Goal: Book appointment/travel/reservation

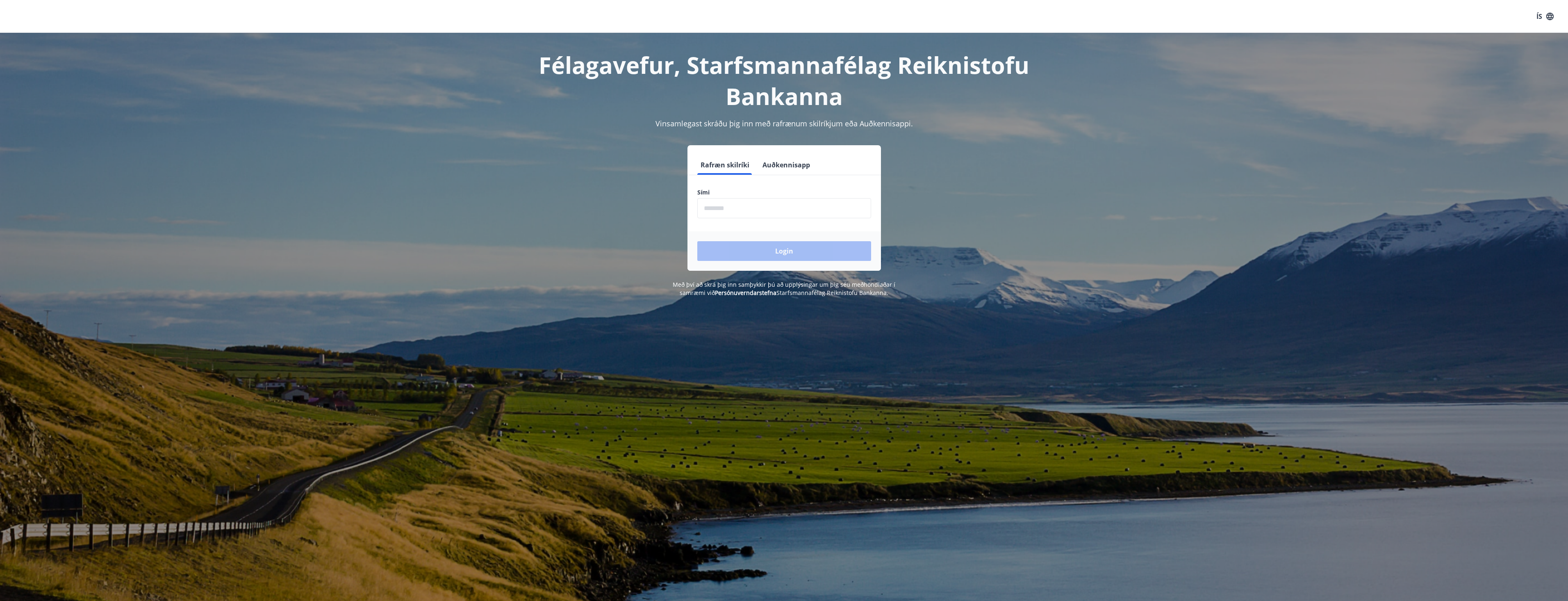
drag, startPoint x: 723, startPoint y: 207, endPoint x: 724, endPoint y: 215, distance: 8.1
click at [723, 207] on input "phone" at bounding box center [784, 208] width 174 height 20
type input "********"
click at [742, 249] on button "Login" at bounding box center [784, 251] width 174 height 20
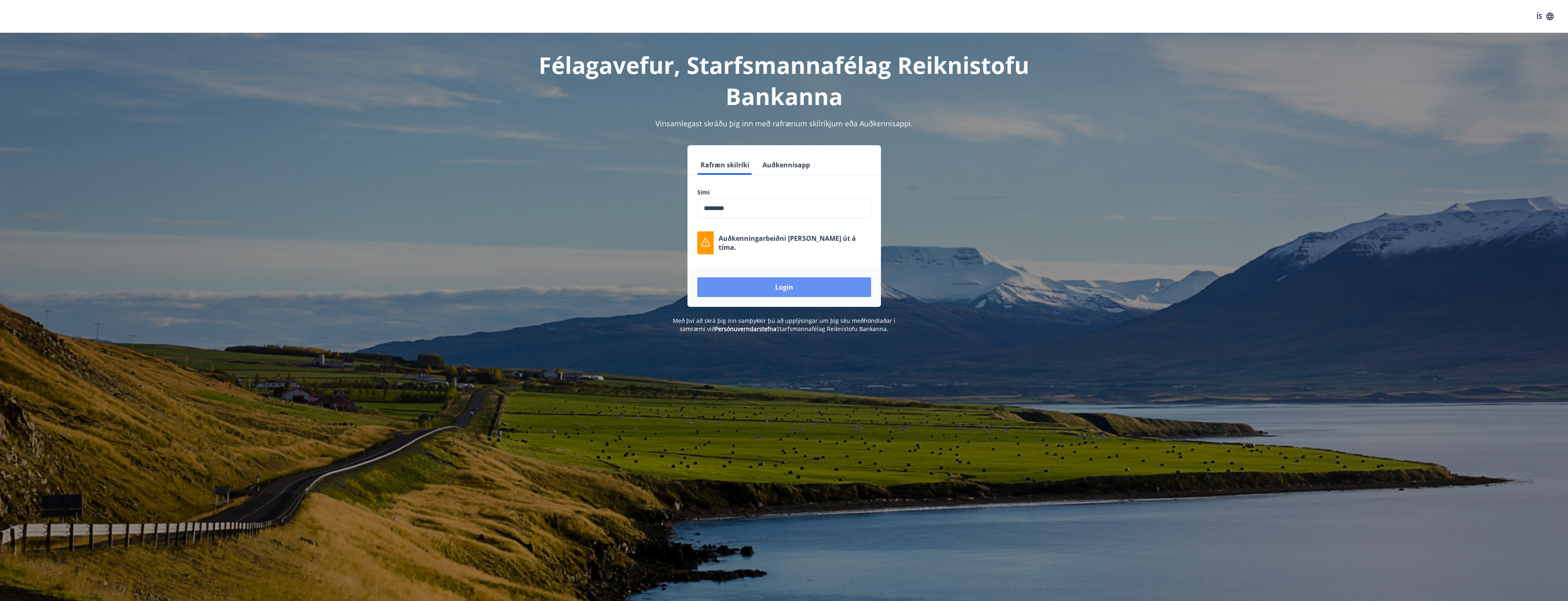
click at [789, 281] on button "Login" at bounding box center [784, 287] width 174 height 20
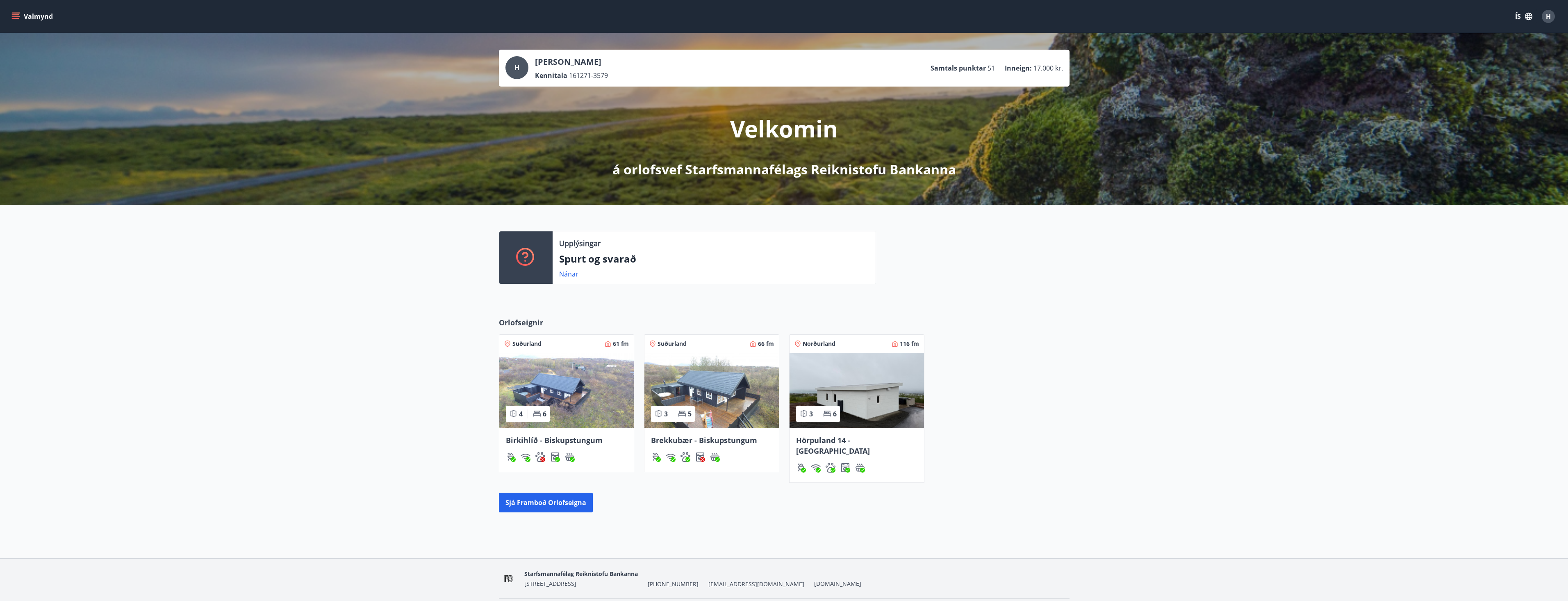
click at [849, 374] on img at bounding box center [857, 390] width 134 height 75
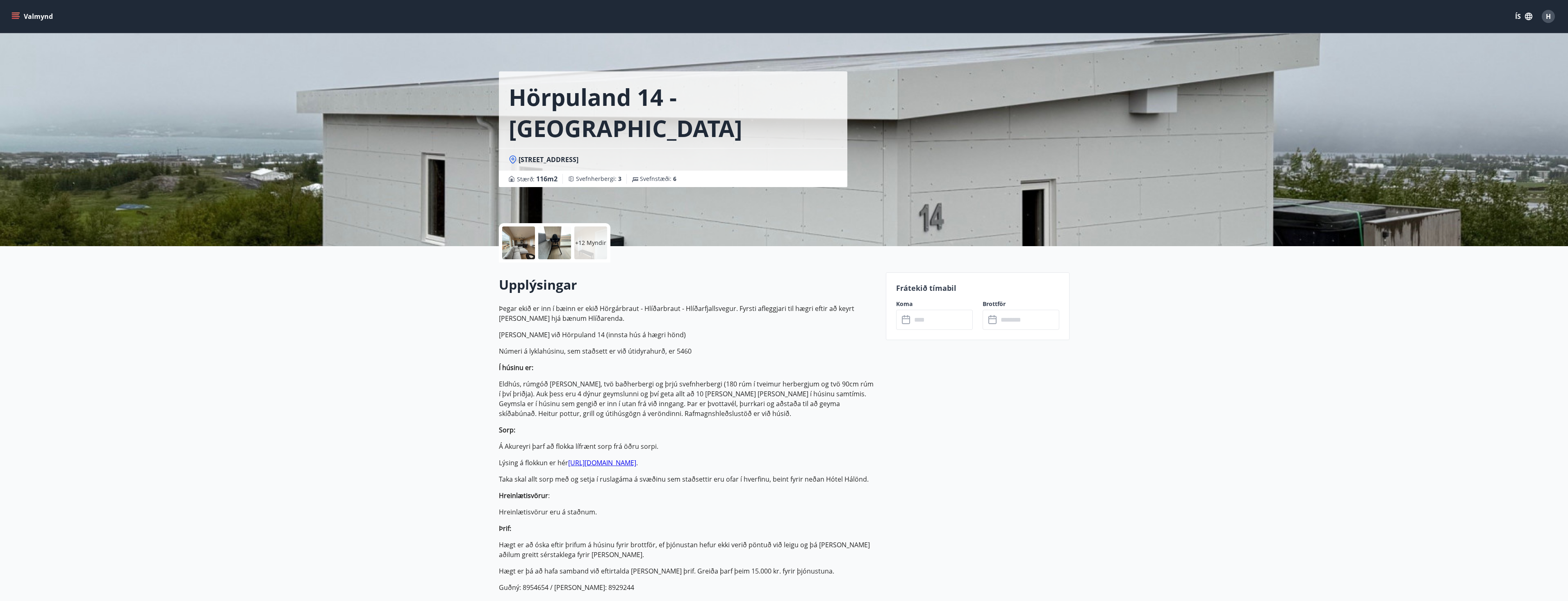
click at [528, 241] on div at bounding box center [519, 243] width 33 height 33
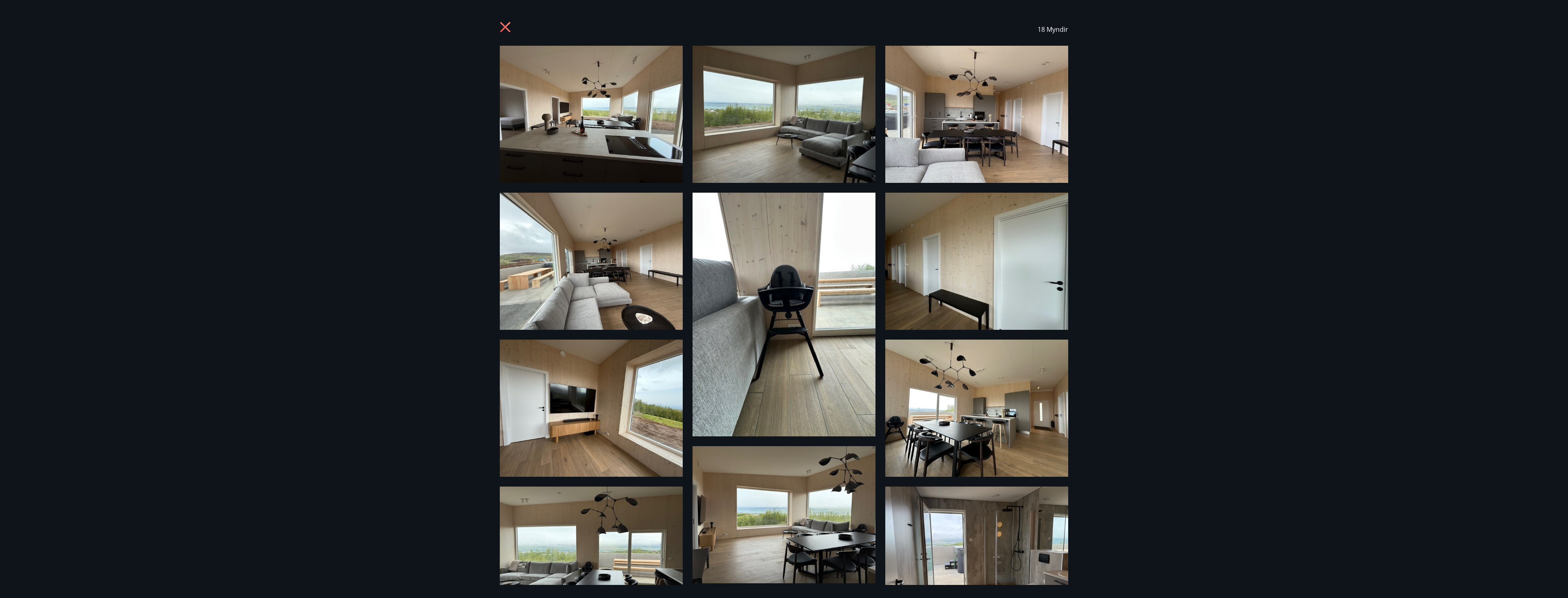
click at [629, 146] on img at bounding box center [591, 114] width 183 height 137
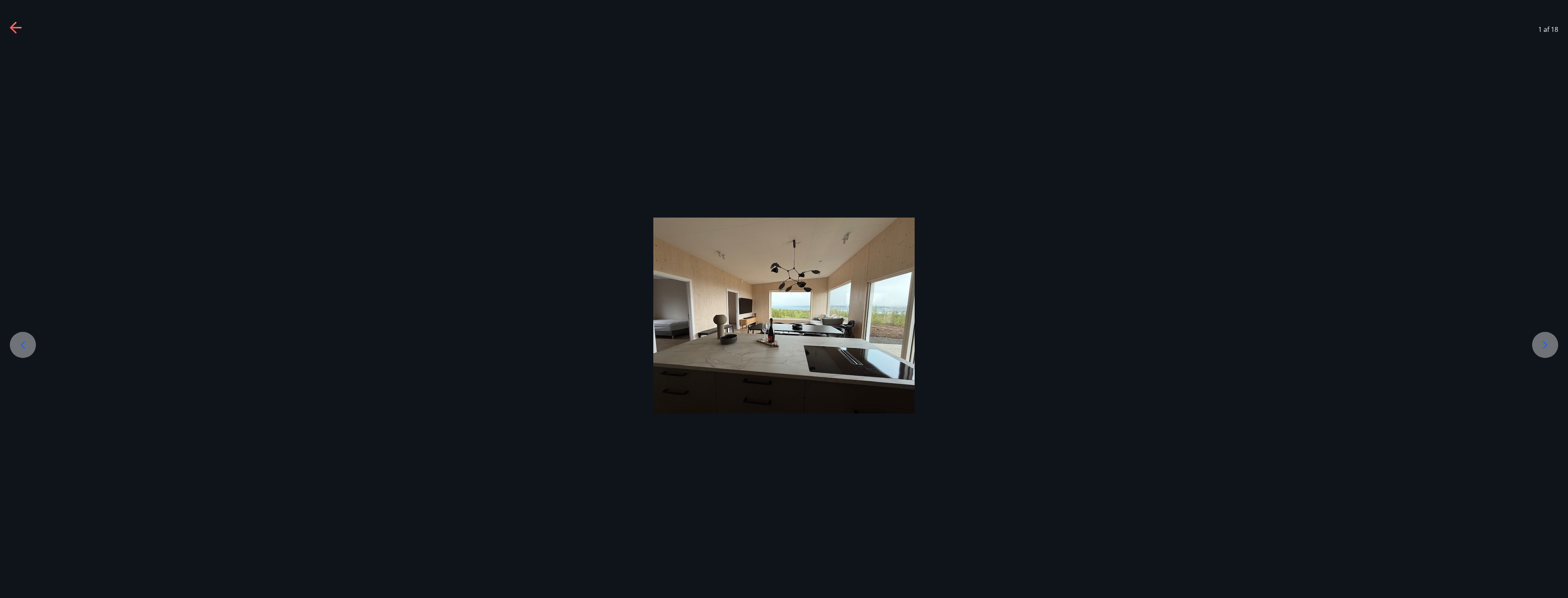
click at [1549, 347] on icon at bounding box center [1545, 344] width 13 height 13
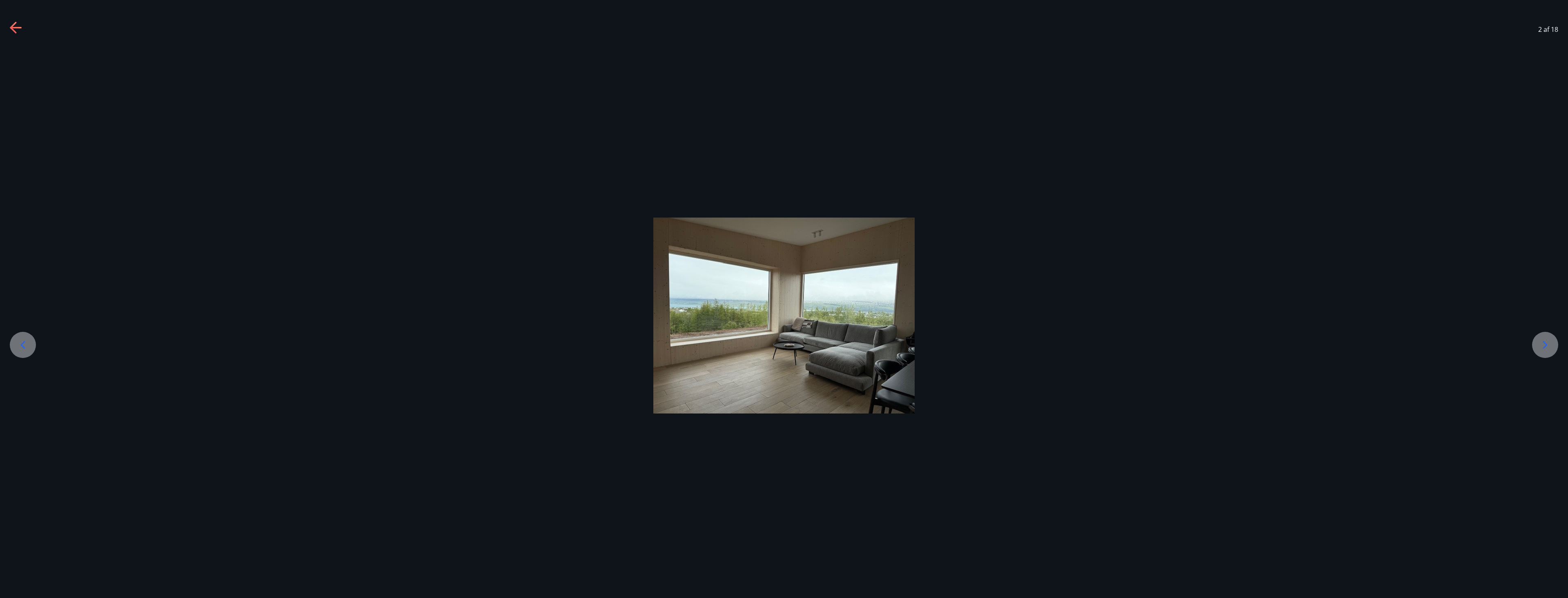
click at [1549, 347] on icon at bounding box center [1545, 344] width 13 height 13
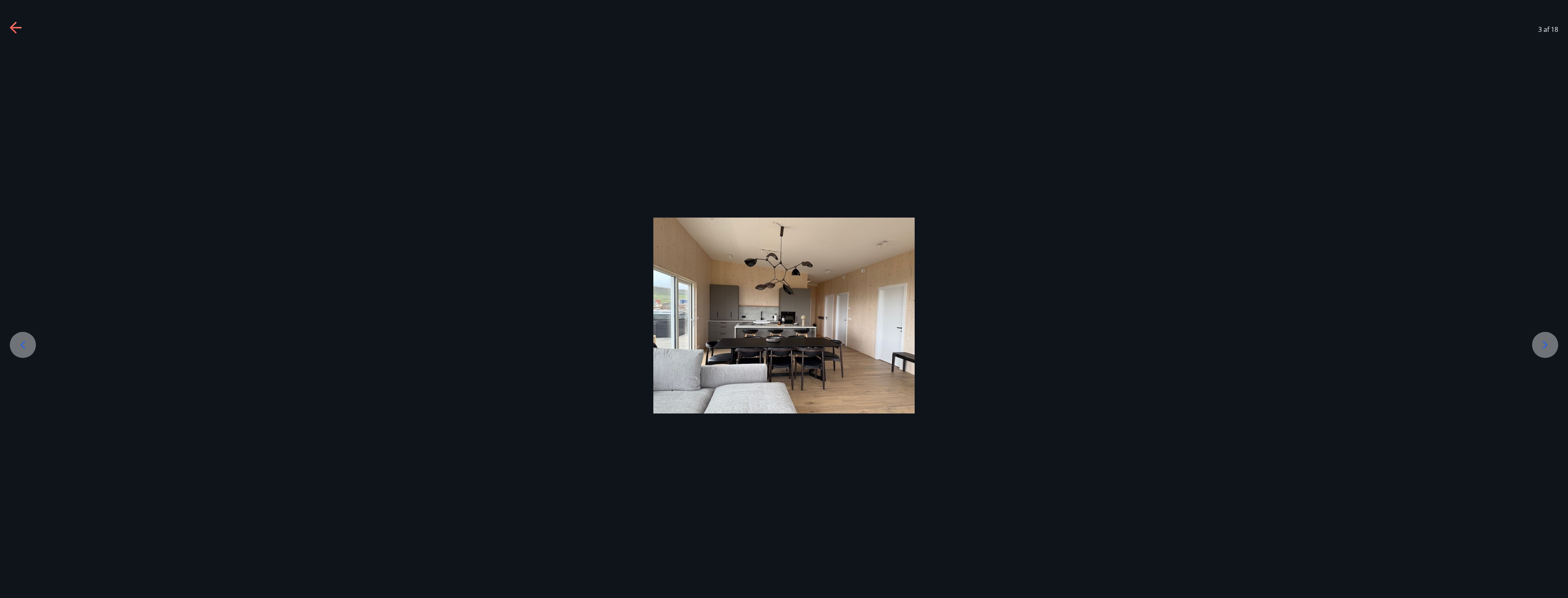
click at [1549, 347] on icon at bounding box center [1545, 344] width 13 height 13
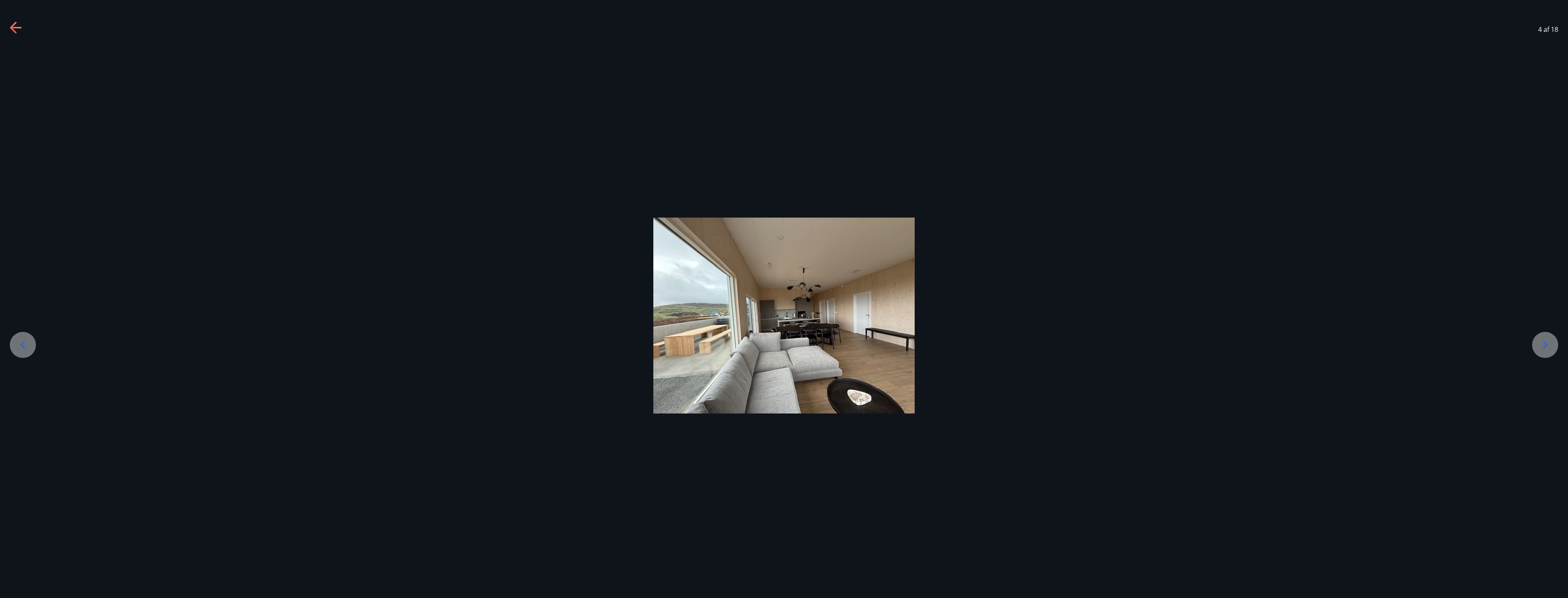
click at [1549, 347] on icon at bounding box center [1545, 344] width 13 height 13
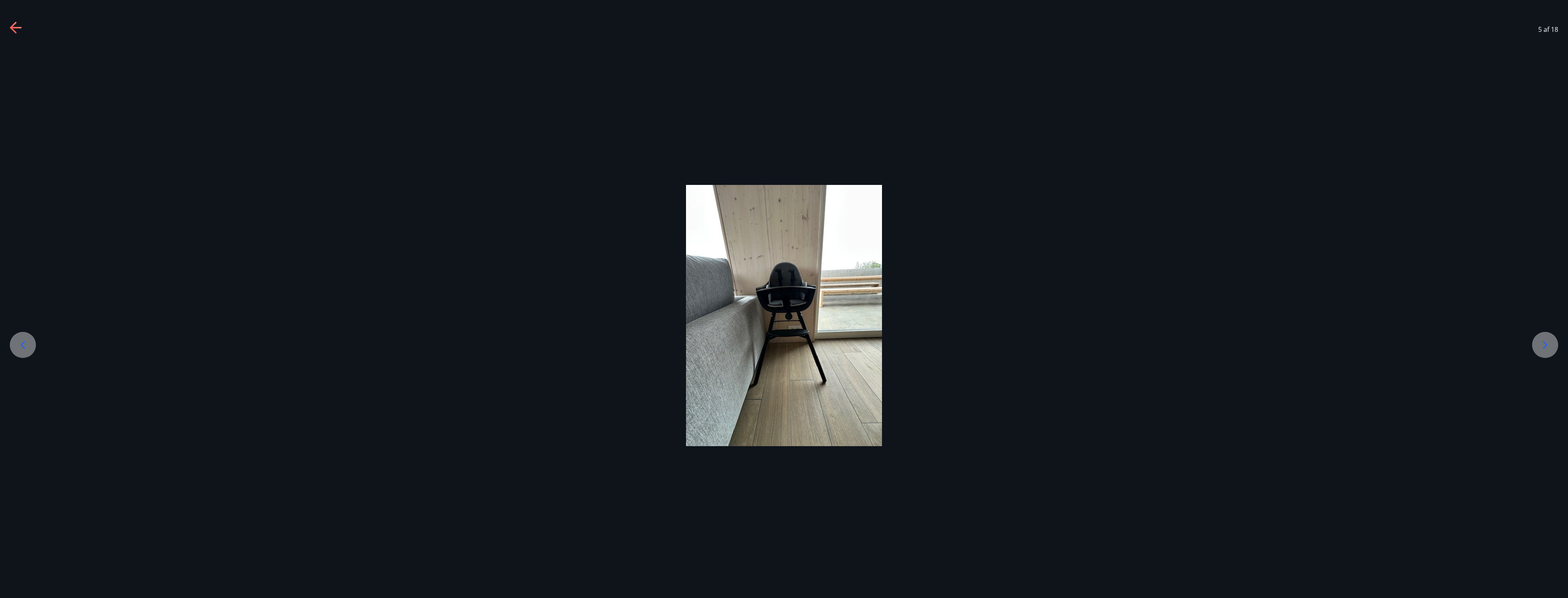
click at [1549, 347] on icon at bounding box center [1545, 344] width 13 height 13
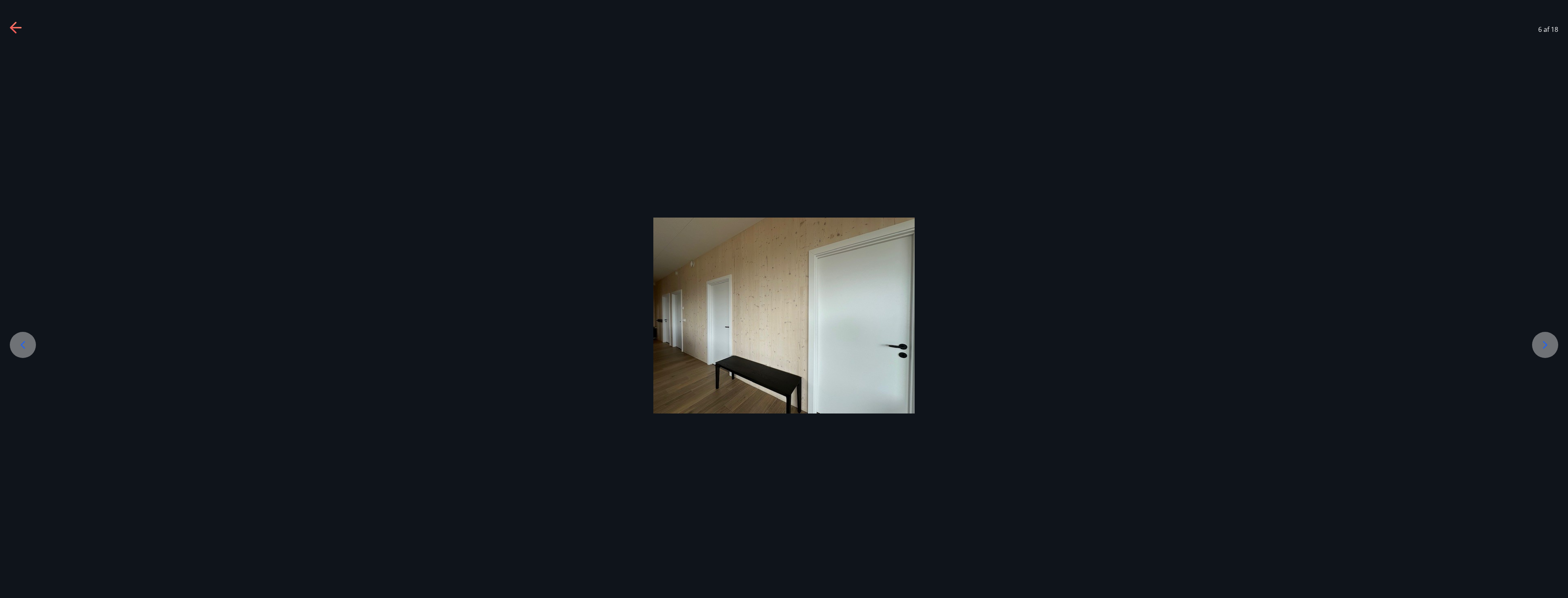
click at [1549, 347] on icon at bounding box center [1545, 344] width 13 height 13
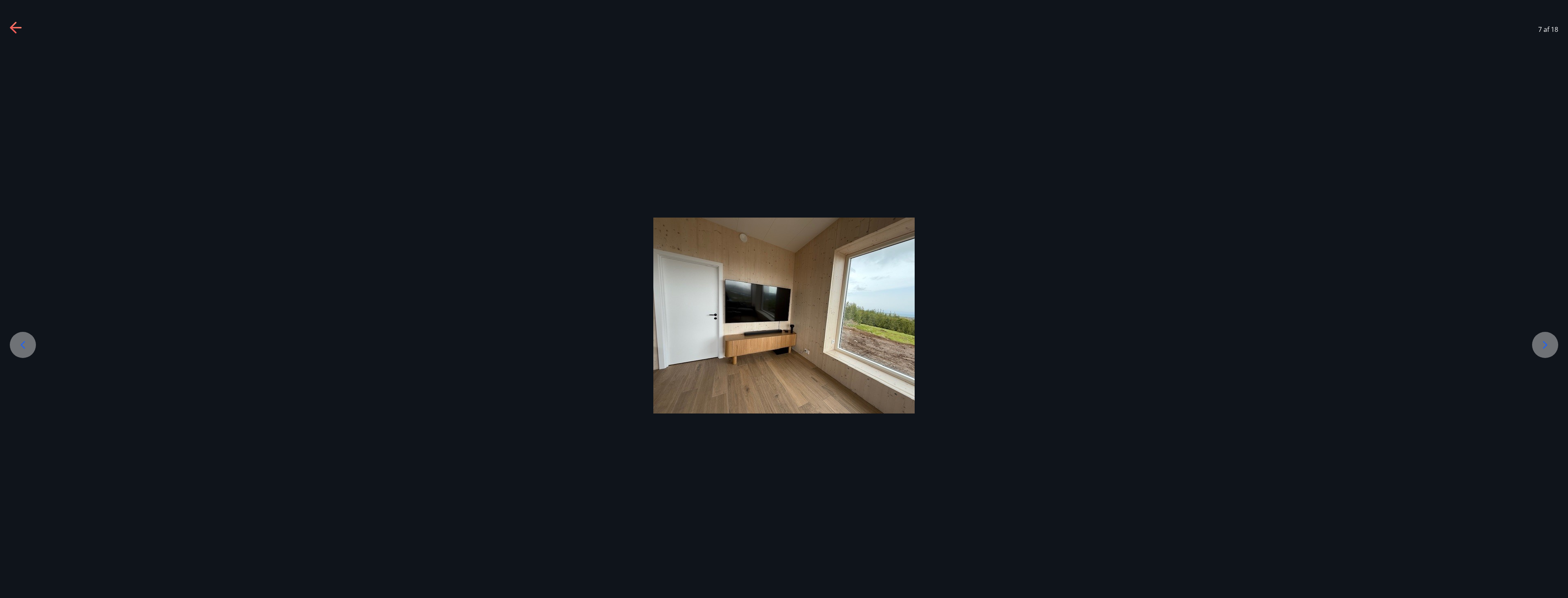
click at [1549, 347] on icon at bounding box center [1545, 344] width 13 height 13
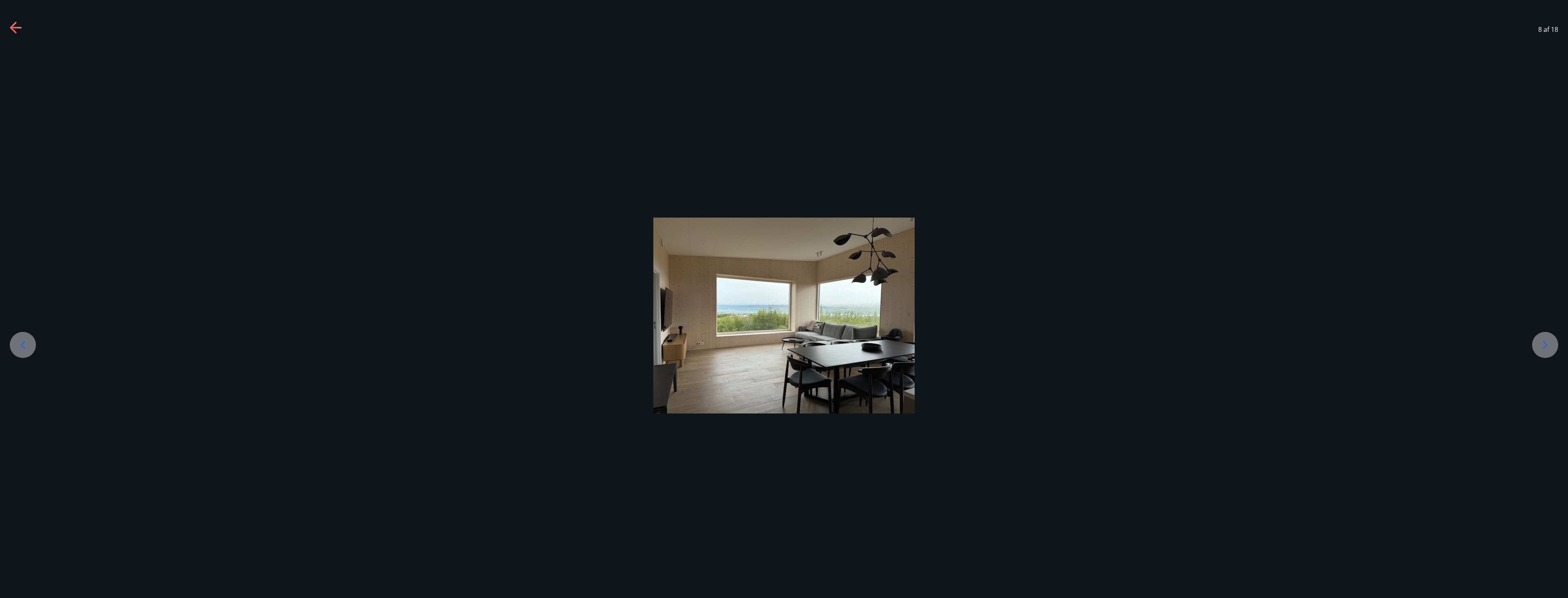
click at [1549, 347] on icon at bounding box center [1545, 344] width 13 height 13
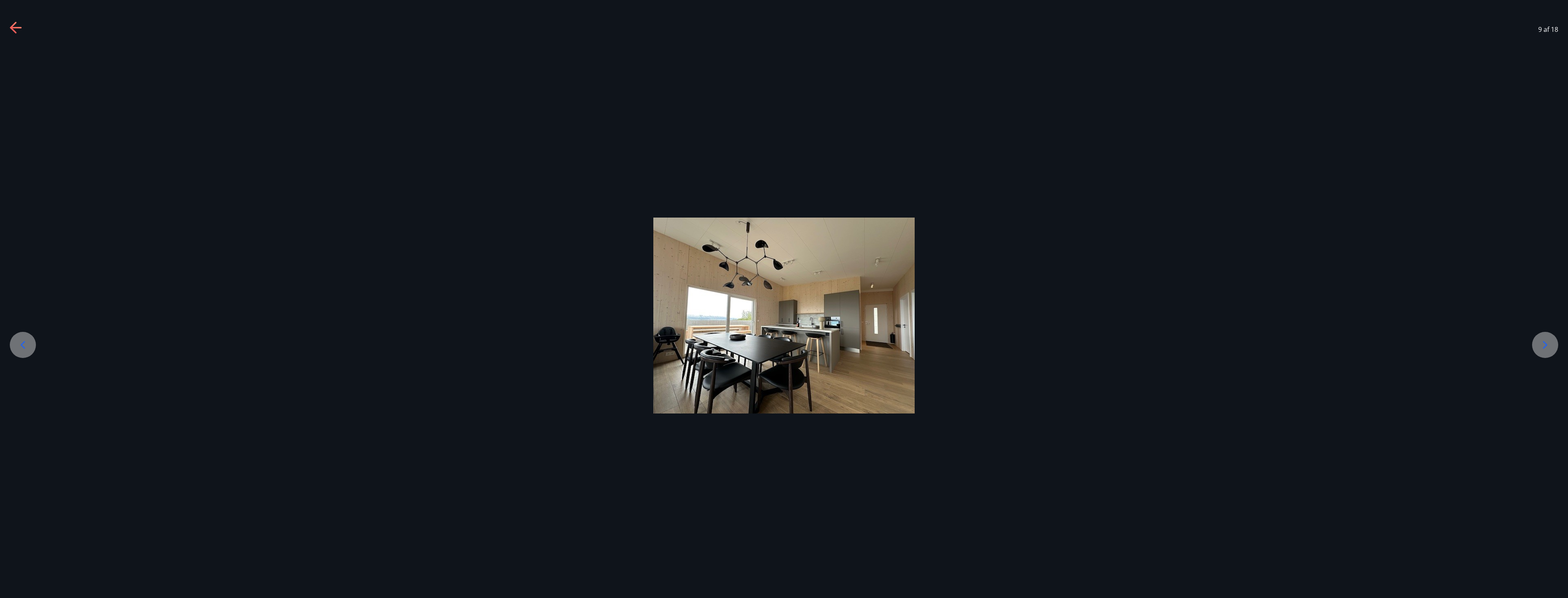
click at [1549, 347] on icon at bounding box center [1545, 344] width 13 height 13
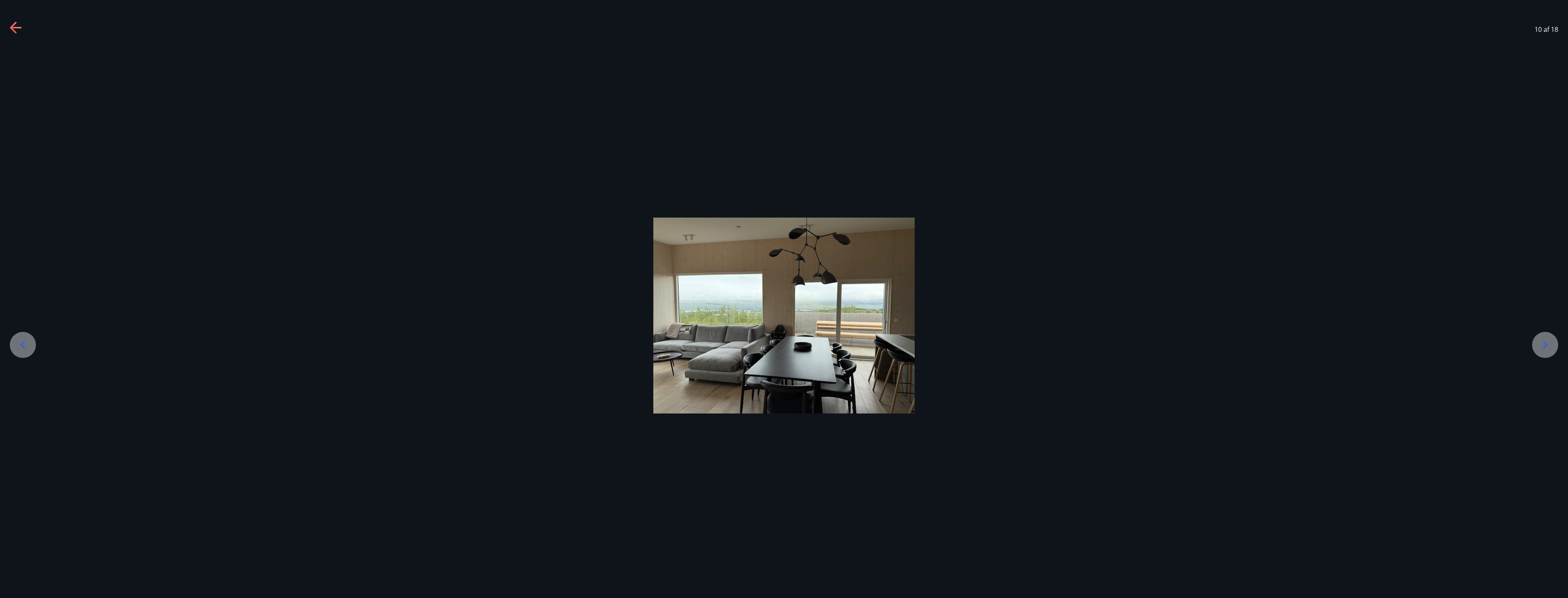
click at [1549, 347] on icon at bounding box center [1545, 344] width 13 height 13
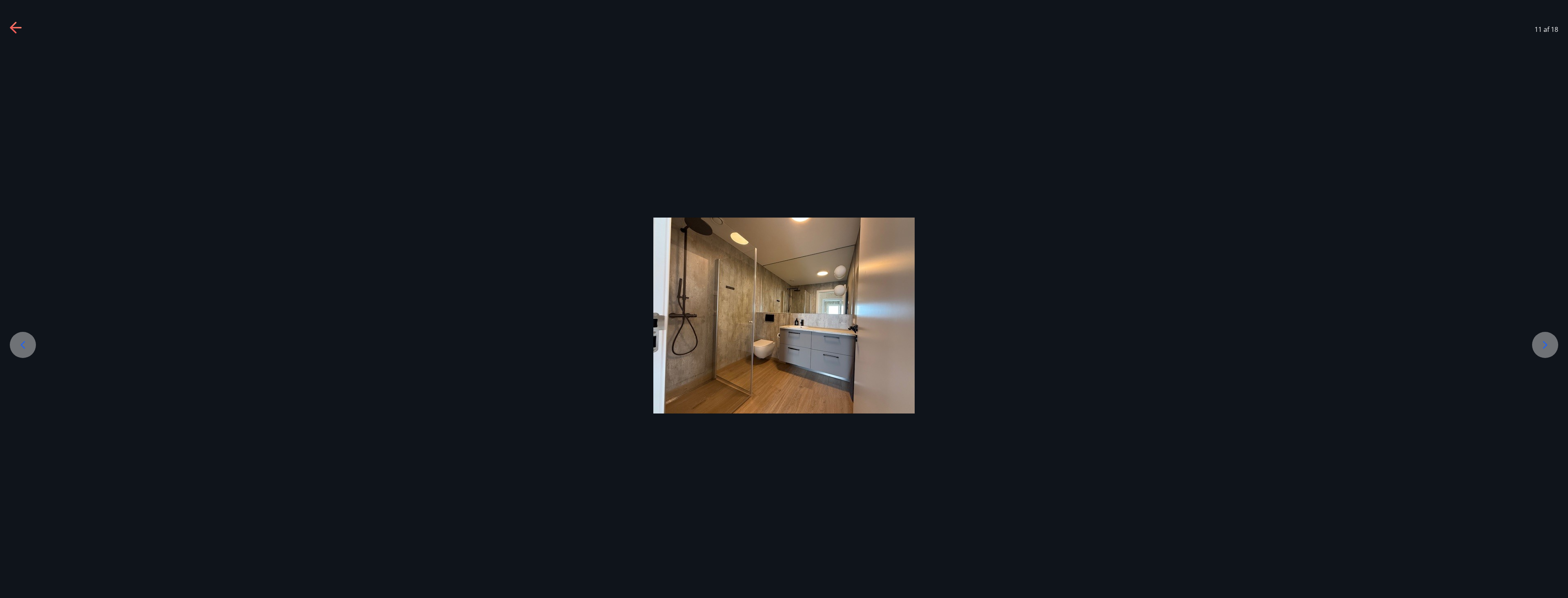
click at [1549, 347] on icon at bounding box center [1545, 344] width 13 height 13
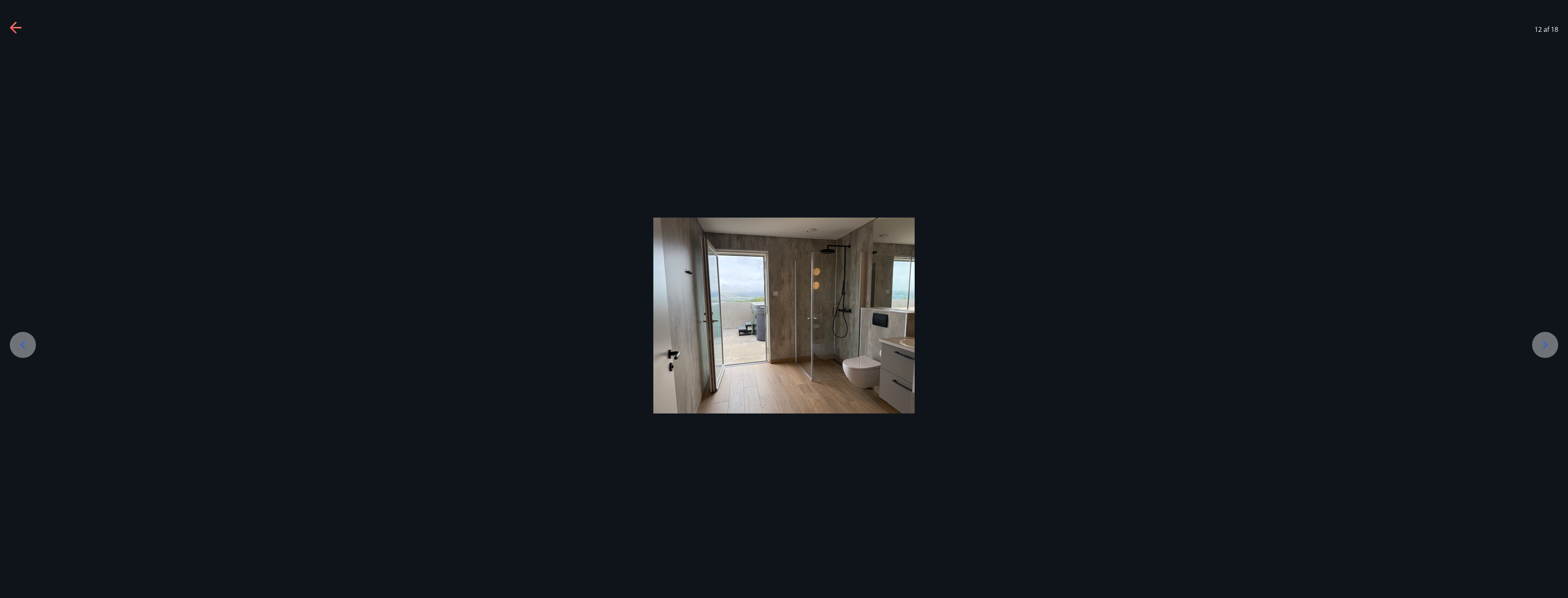
click at [1549, 347] on icon at bounding box center [1545, 344] width 13 height 13
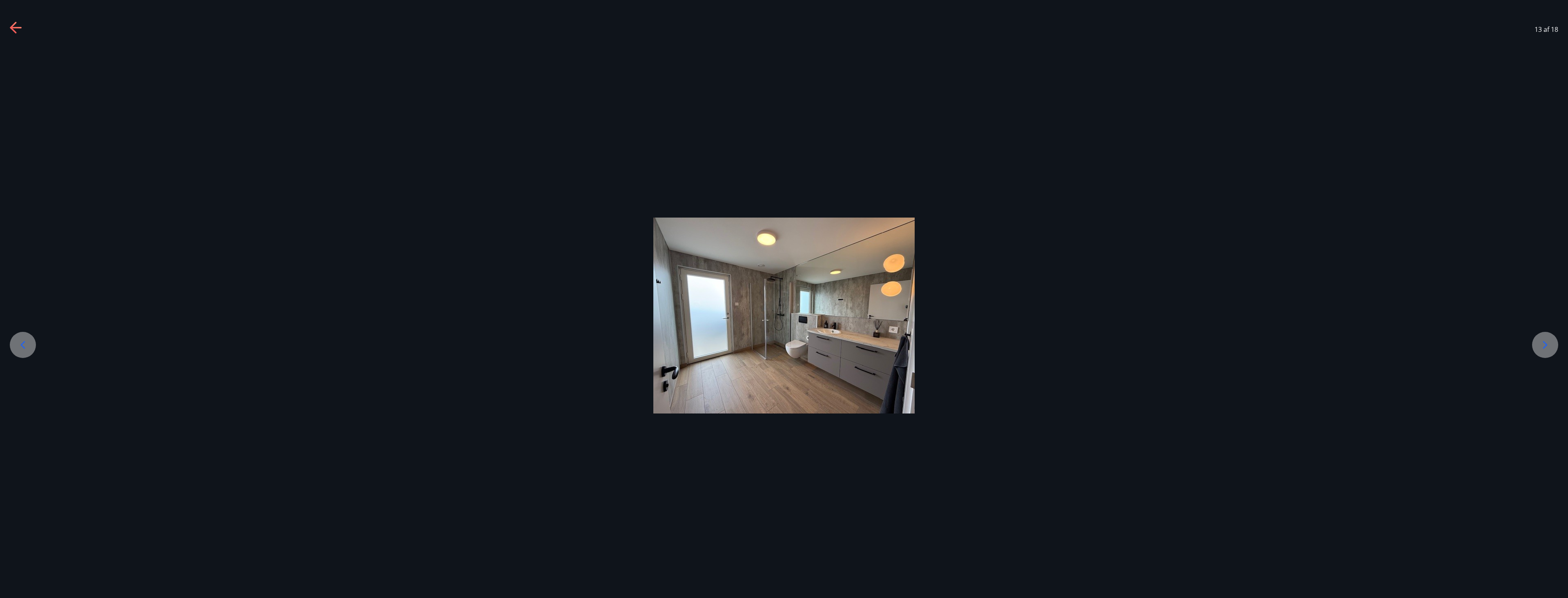
click at [1549, 347] on icon at bounding box center [1545, 344] width 13 height 13
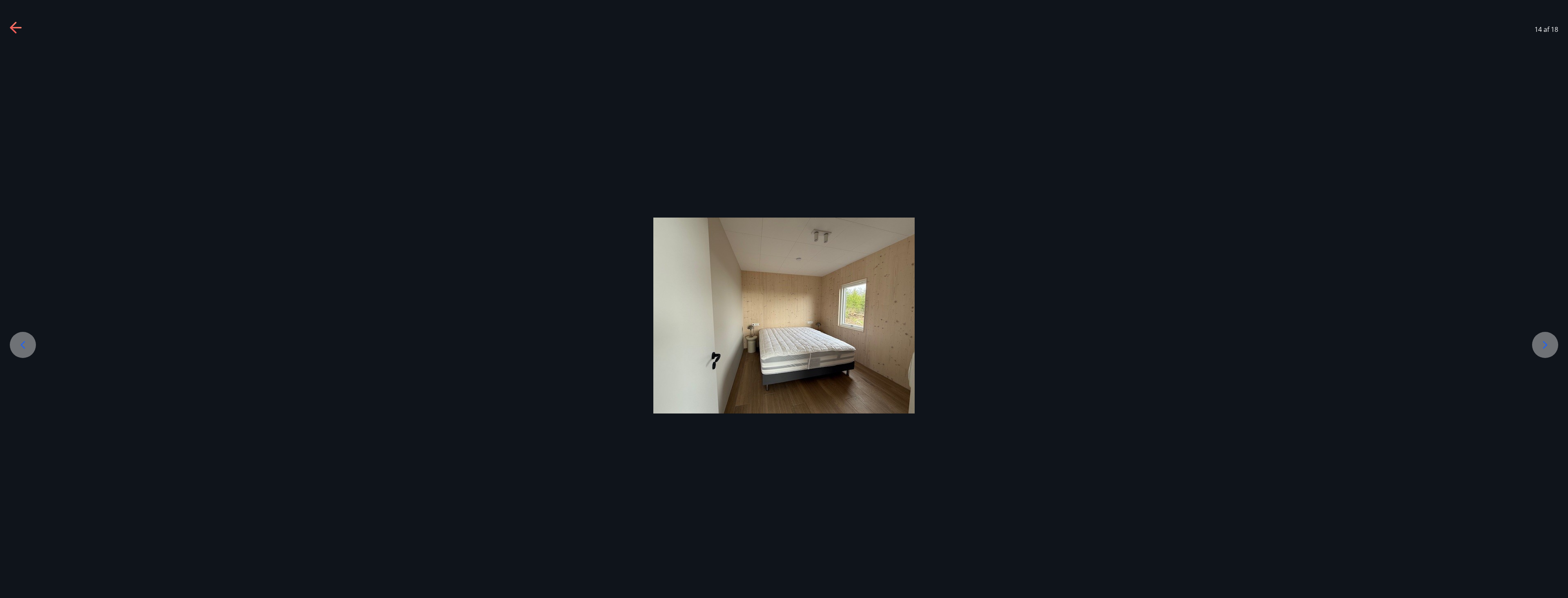
click at [1549, 347] on icon at bounding box center [1545, 344] width 13 height 13
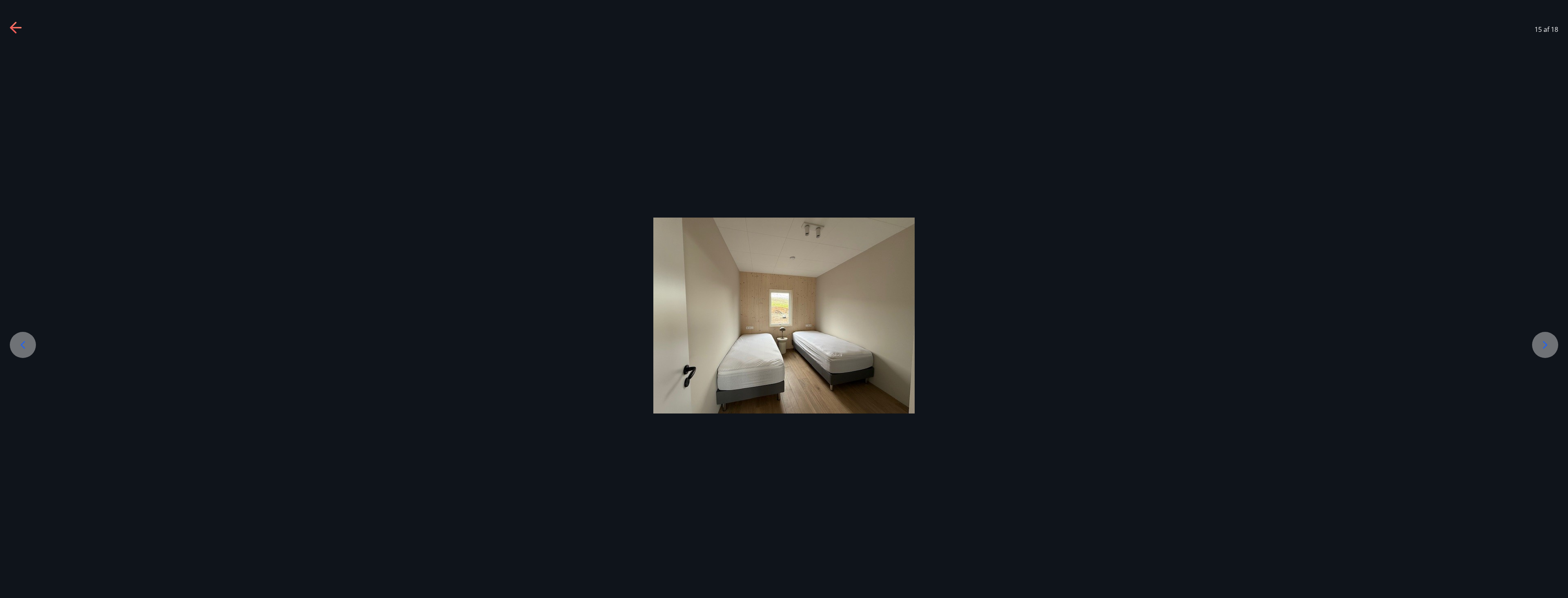
click at [1549, 347] on icon at bounding box center [1545, 344] width 13 height 13
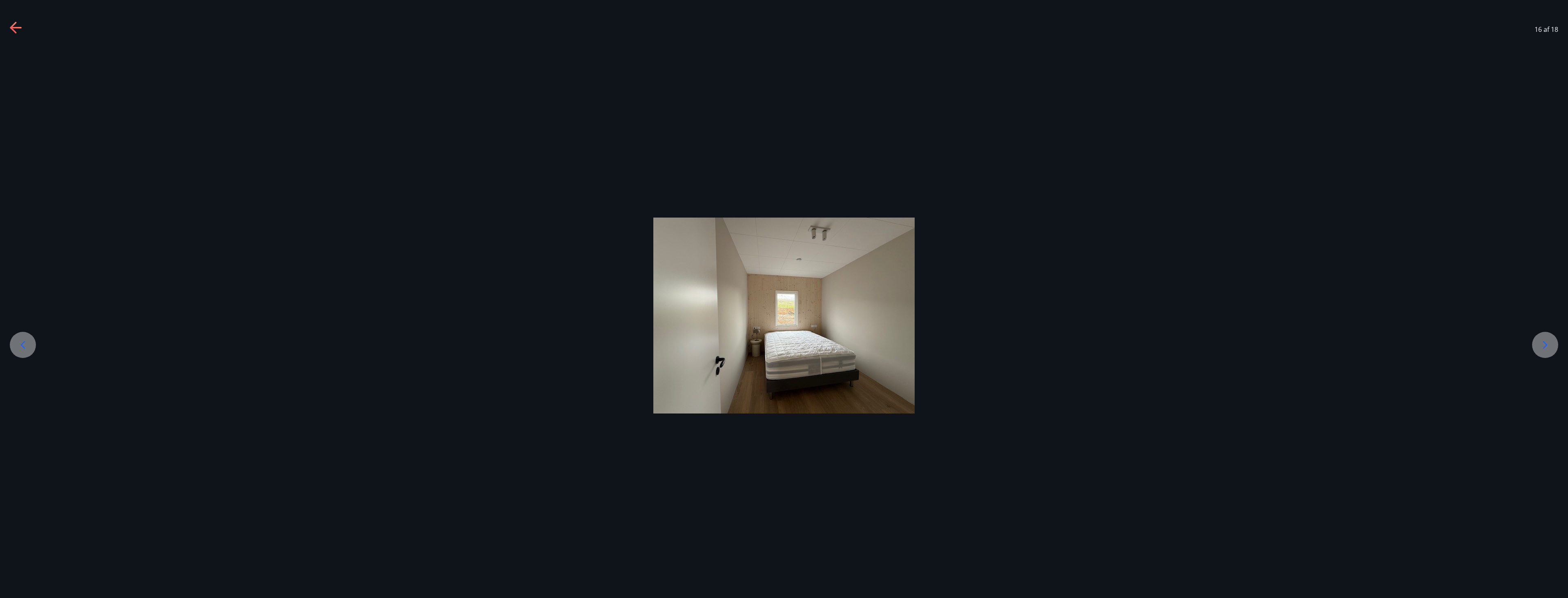
click at [1549, 347] on icon at bounding box center [1545, 344] width 13 height 13
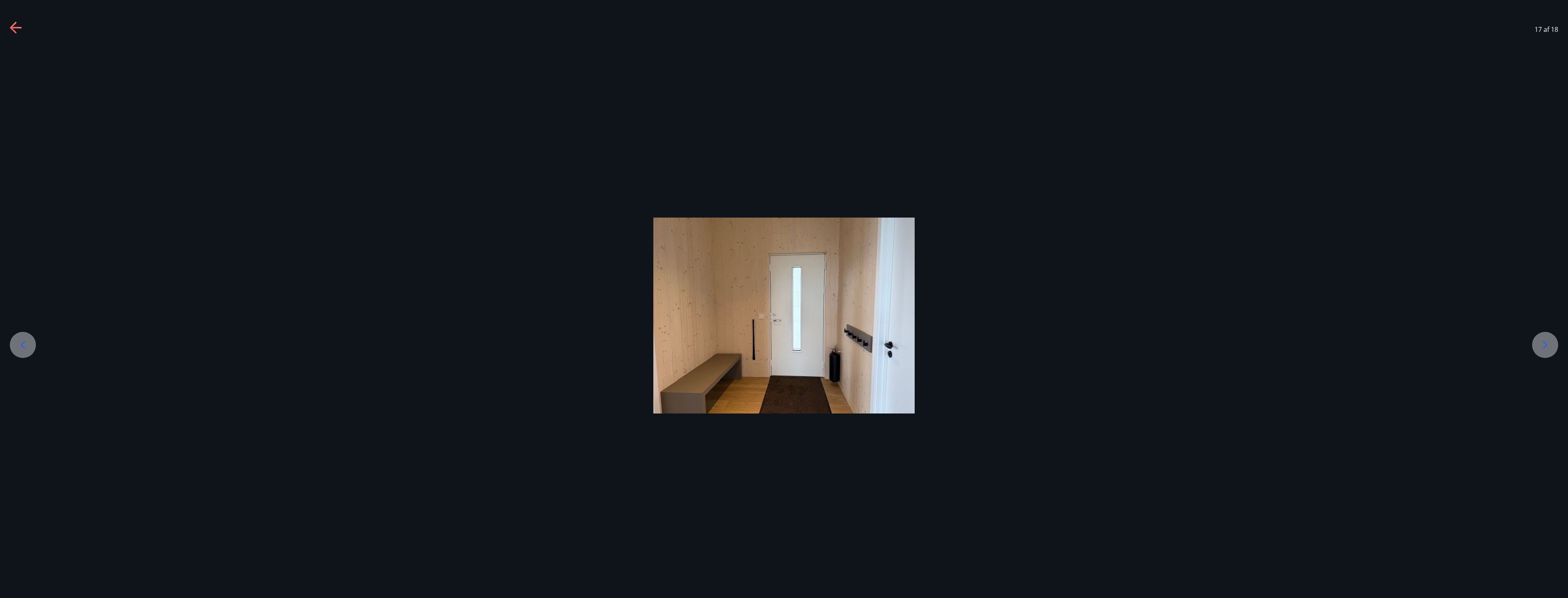
click at [1549, 347] on icon at bounding box center [1545, 344] width 13 height 13
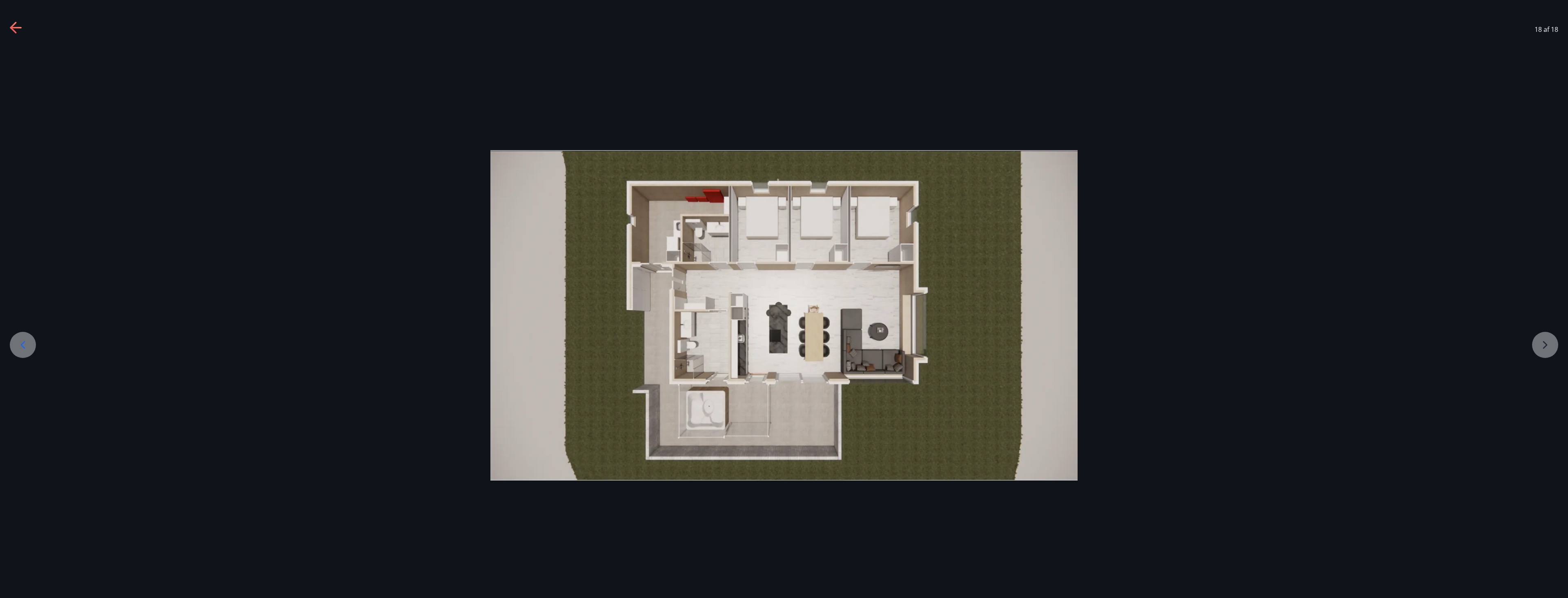
click at [1549, 347] on div at bounding box center [784, 315] width 1568 height 330
click at [1365, 395] on div at bounding box center [784, 315] width 1568 height 330
click at [8, 23] on div "18 af 18" at bounding box center [784, 29] width 1568 height 33
click at [19, 26] on icon at bounding box center [16, 28] width 13 height 13
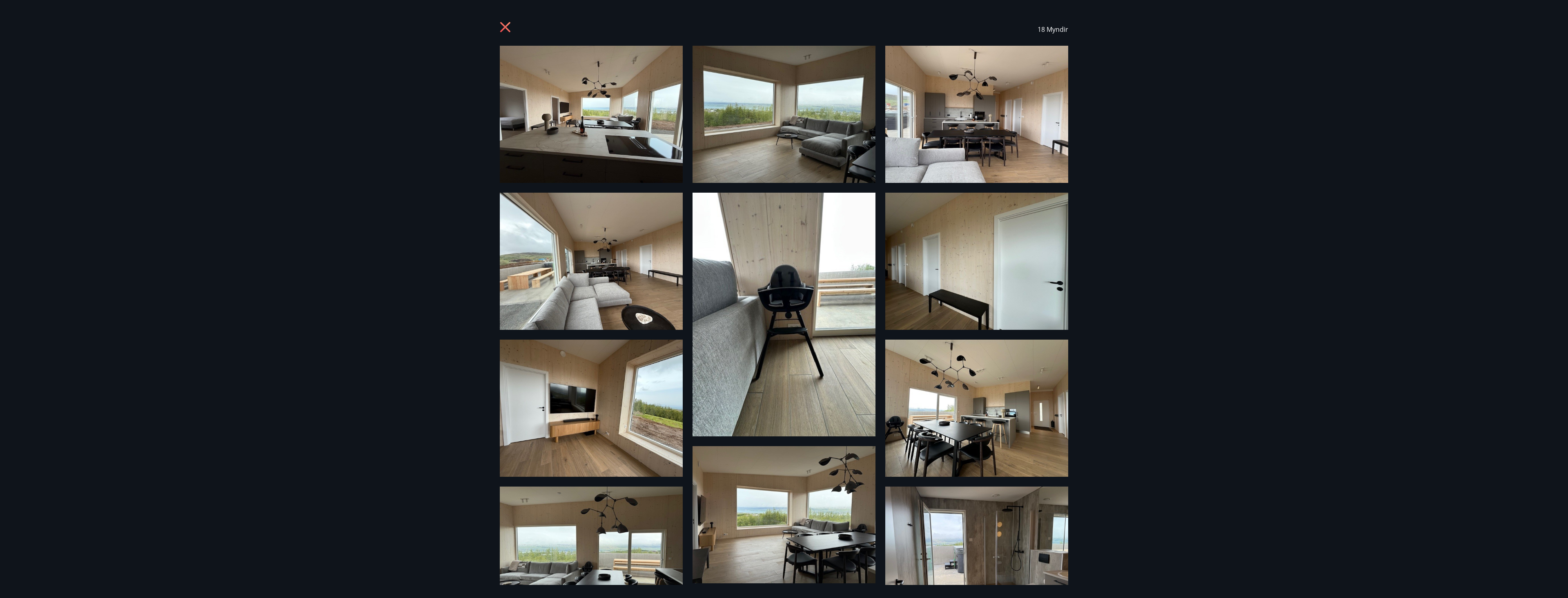
click at [509, 24] on icon at bounding box center [505, 27] width 10 height 10
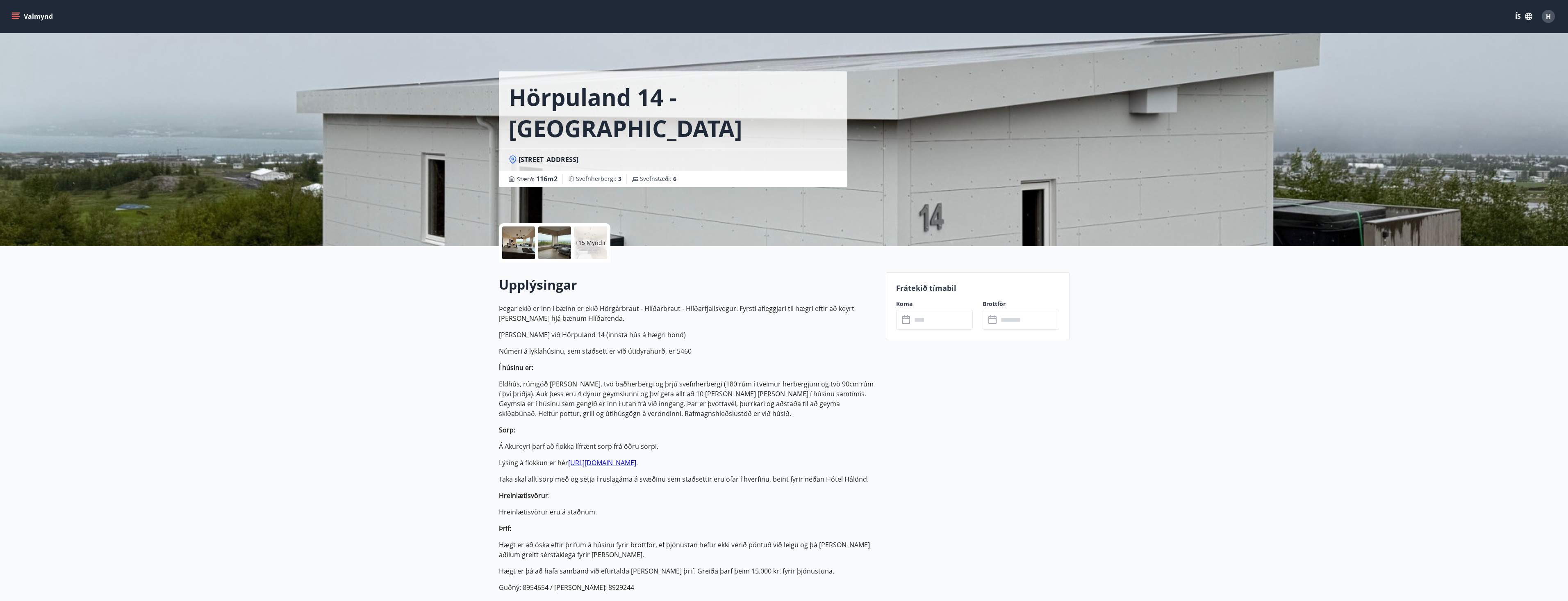
click at [923, 317] on input "text" at bounding box center [942, 319] width 61 height 20
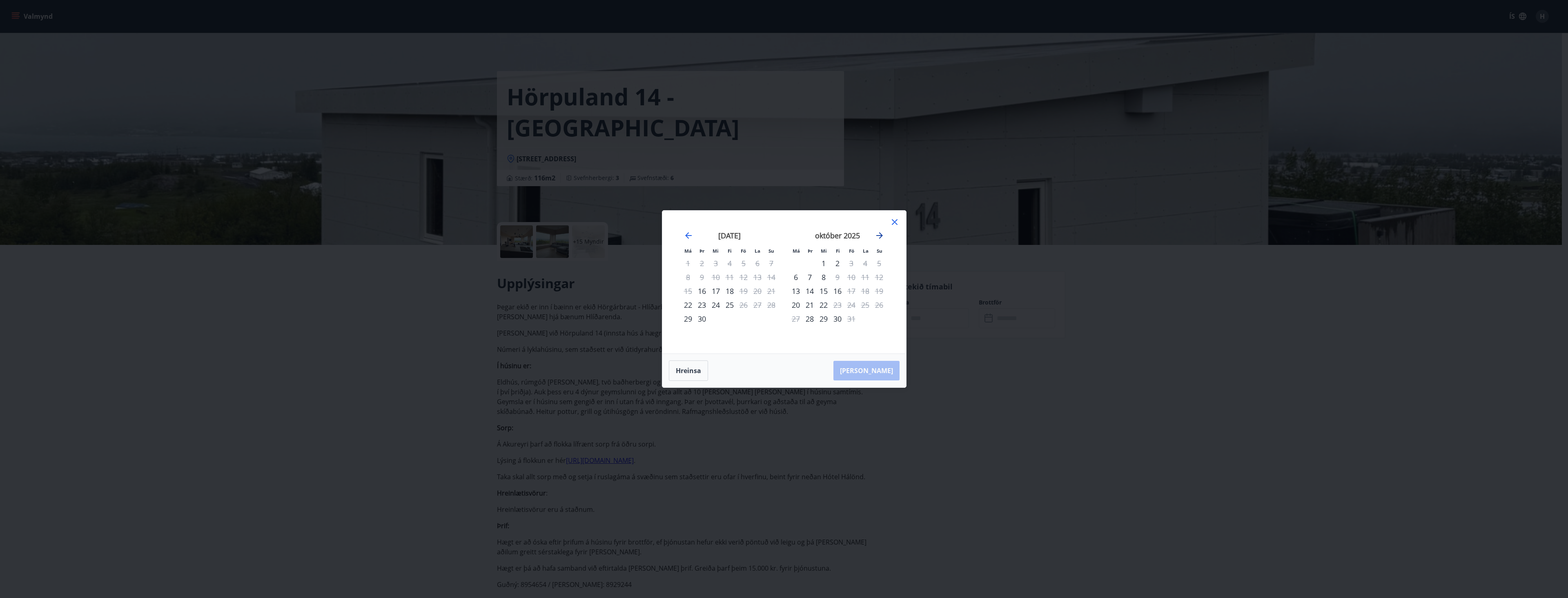
click at [876, 235] on icon "Move forward to switch to the next month." at bounding box center [880, 235] width 10 height 10
click at [878, 232] on icon "Move forward to switch to the next month." at bounding box center [880, 235] width 10 height 10
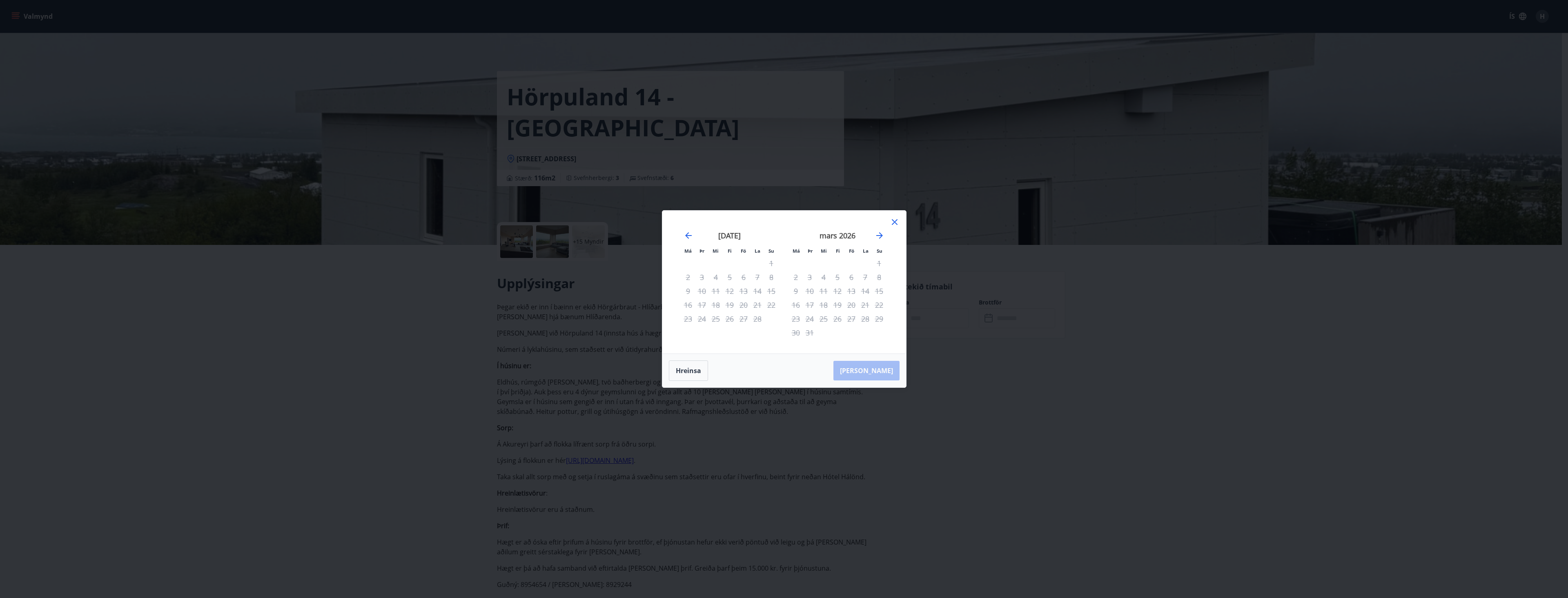
click at [897, 221] on icon at bounding box center [895, 222] width 10 height 10
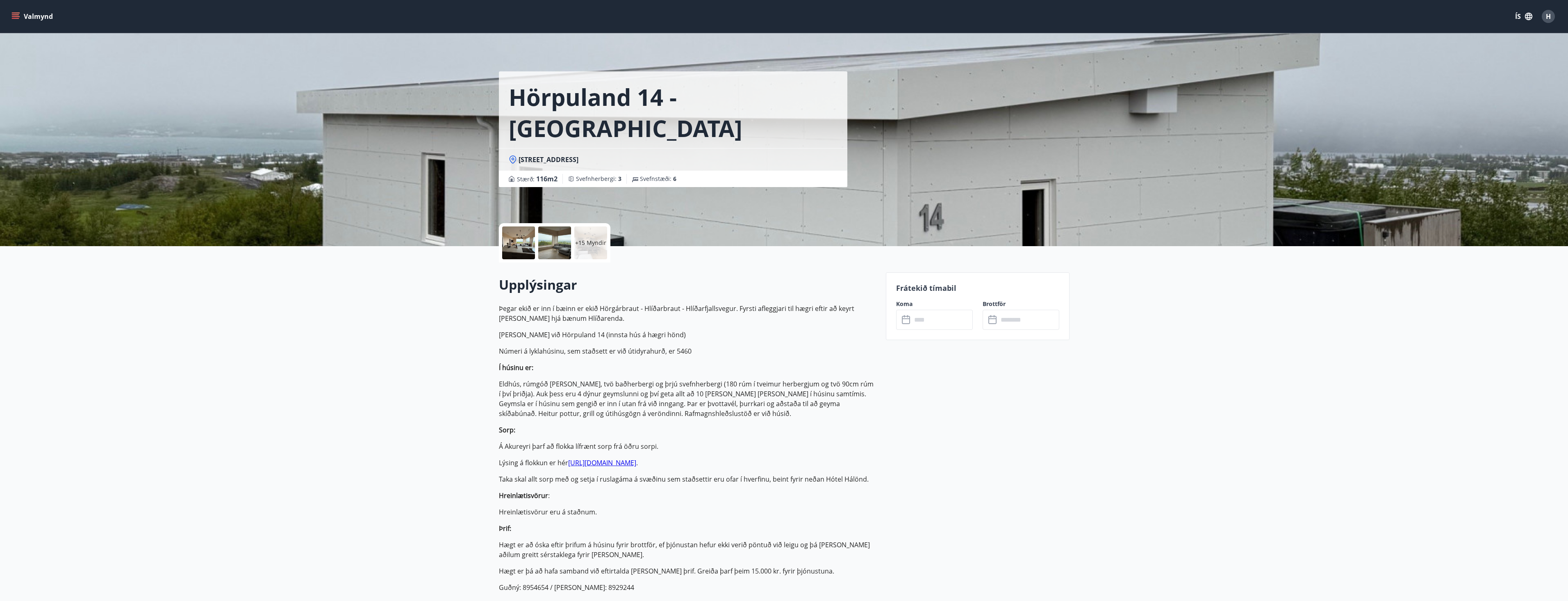
click at [16, 17] on icon "menu" at bounding box center [16, 16] width 9 height 1
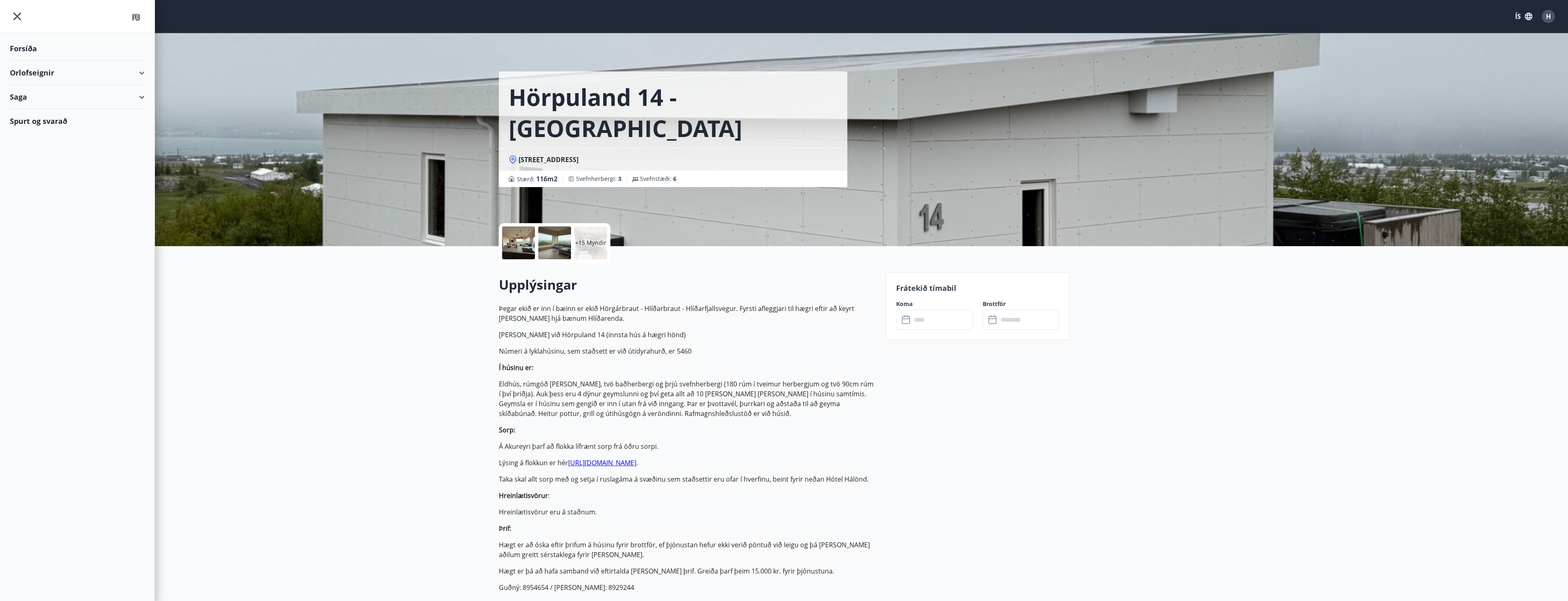
click at [32, 70] on div "Orlofseignir" at bounding box center [77, 73] width 135 height 24
click at [37, 93] on div "Framboð" at bounding box center [77, 94] width 122 height 17
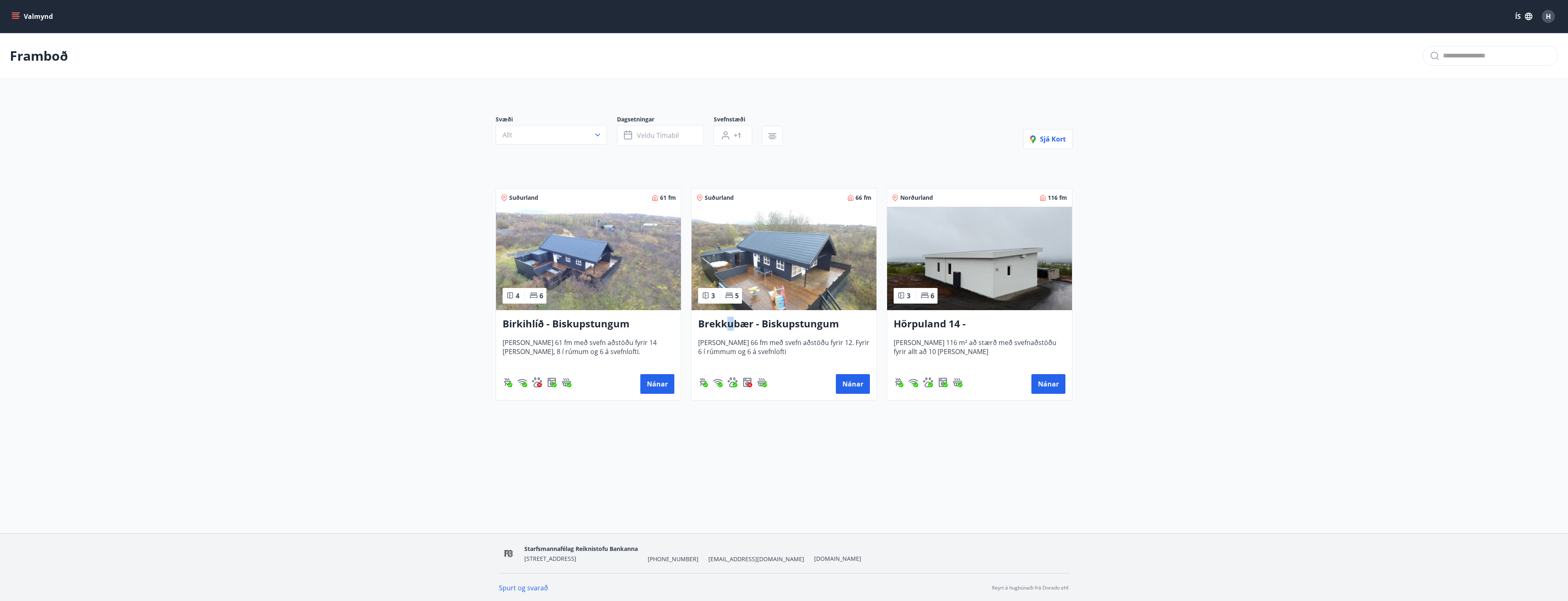
drag, startPoint x: 735, startPoint y: 322, endPoint x: 728, endPoint y: 321, distance: 7.1
click at [728, 321] on h3 "Brekkubær - Biskupstungum" at bounding box center [783, 324] width 172 height 15
